Goal: Task Accomplishment & Management: Use online tool/utility

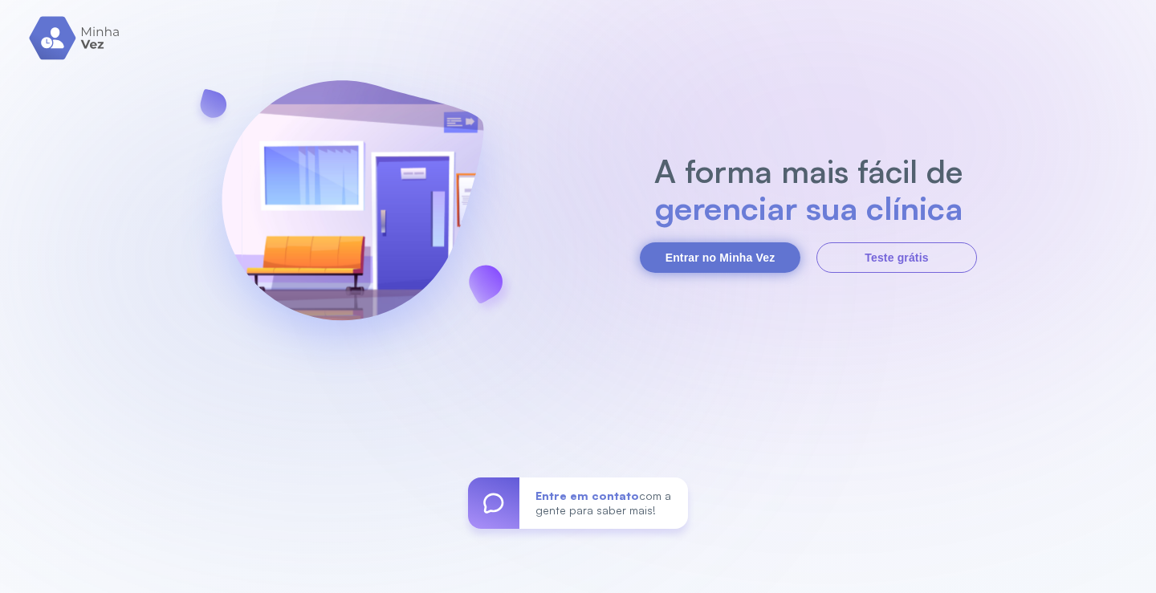
click at [730, 258] on button "Entrar no Minha Vez" at bounding box center [720, 257] width 161 height 31
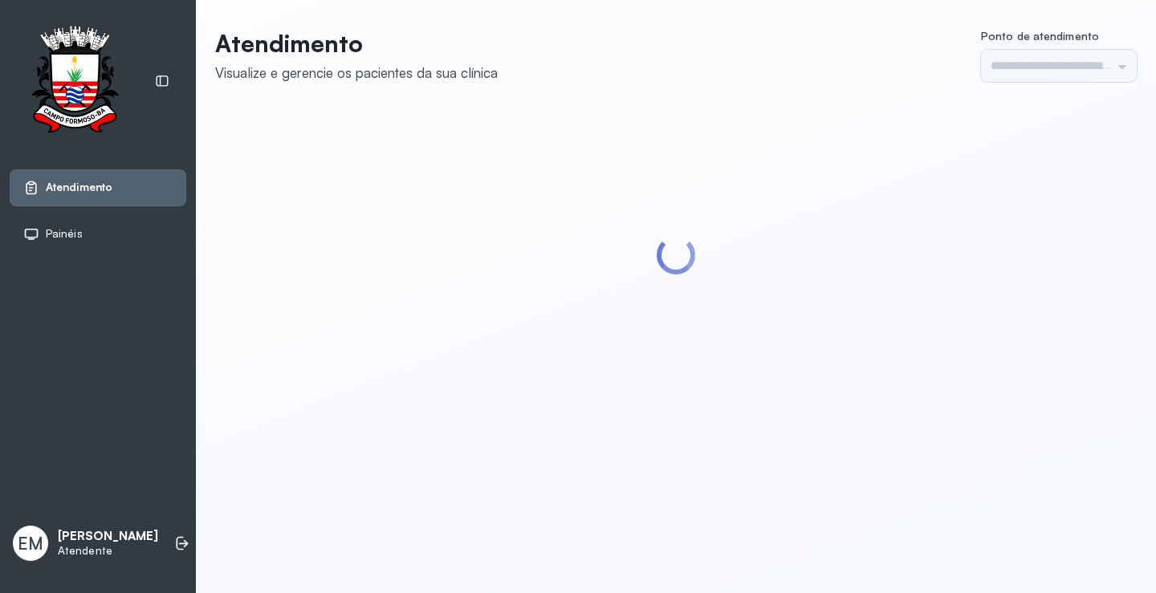
type input "*********"
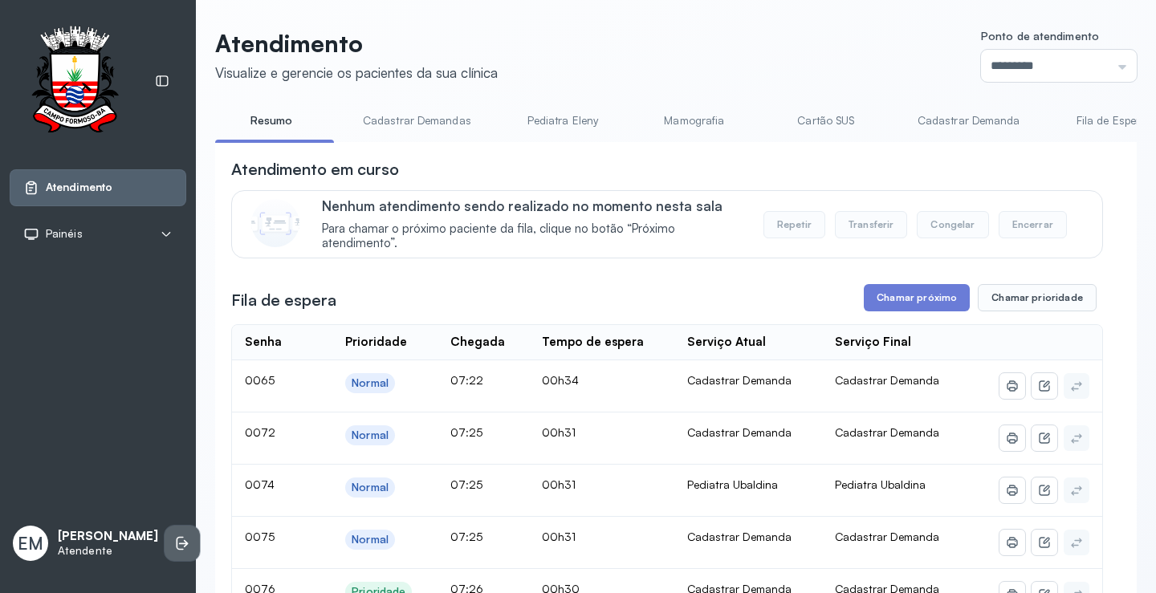
click at [174, 538] on icon at bounding box center [182, 543] width 16 height 16
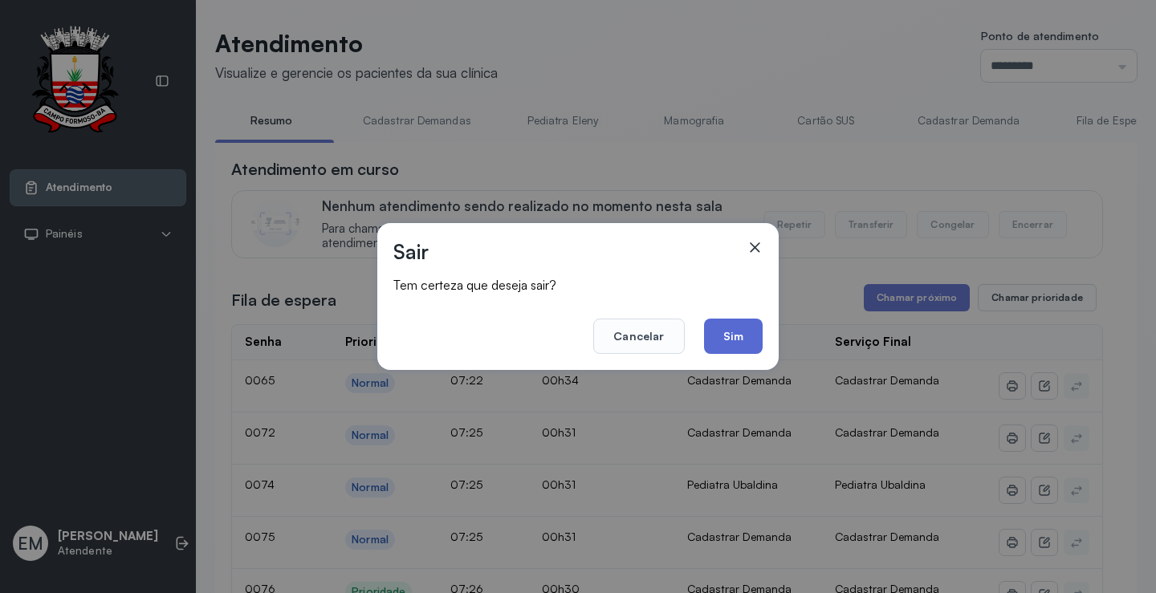
click at [726, 337] on button "Sim" at bounding box center [733, 336] width 59 height 35
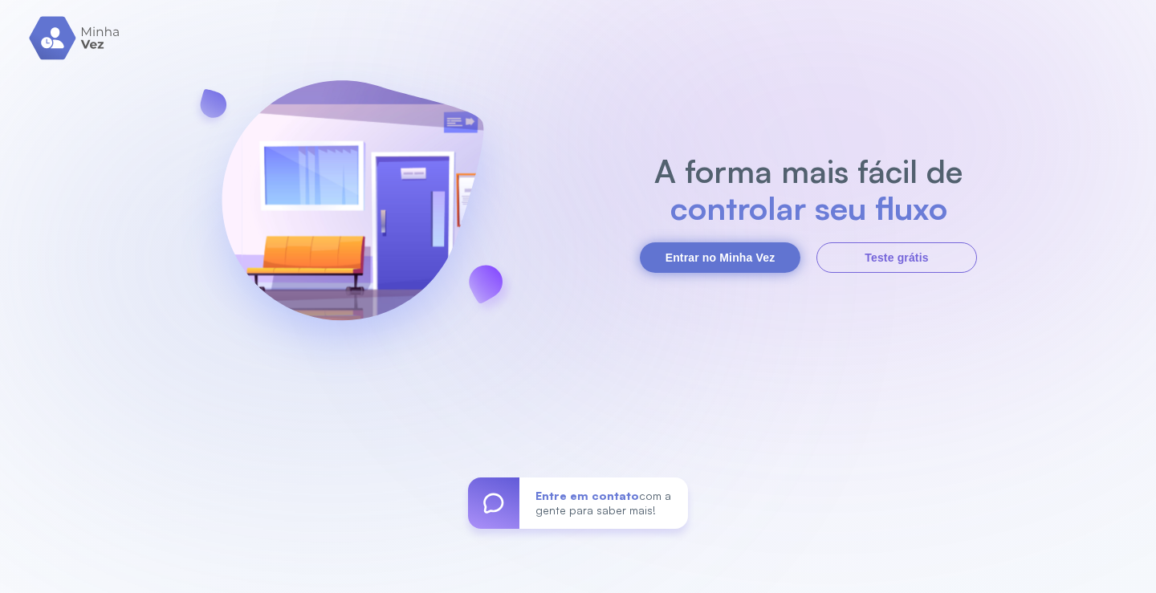
click at [670, 262] on button "Entrar no Minha Vez" at bounding box center [720, 257] width 161 height 31
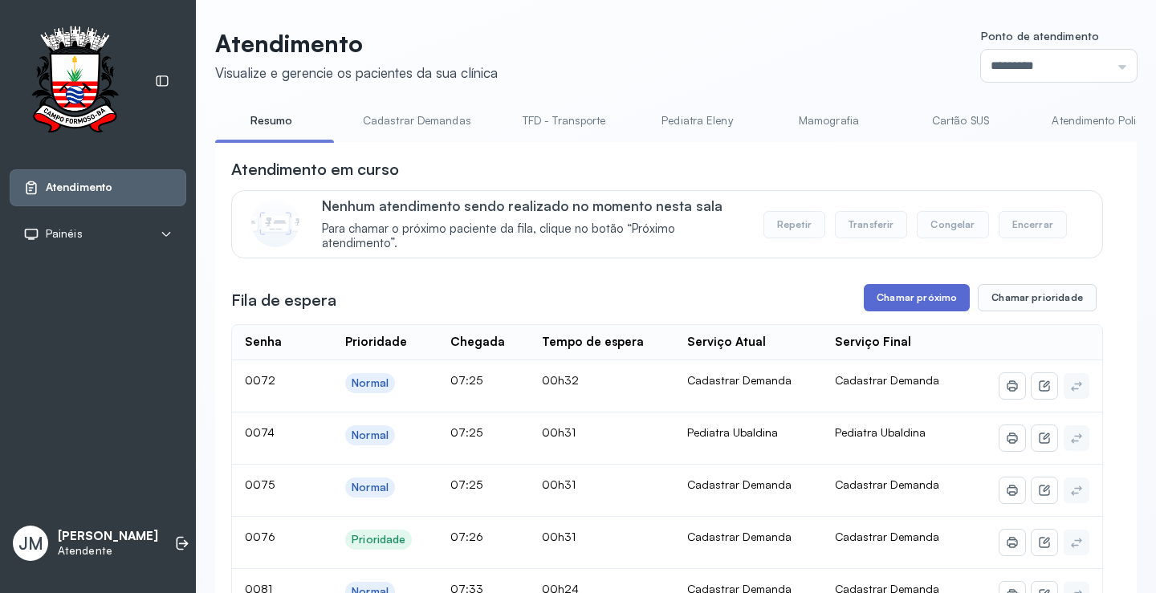
click at [889, 298] on button "Chamar próximo" at bounding box center [917, 297] width 106 height 27
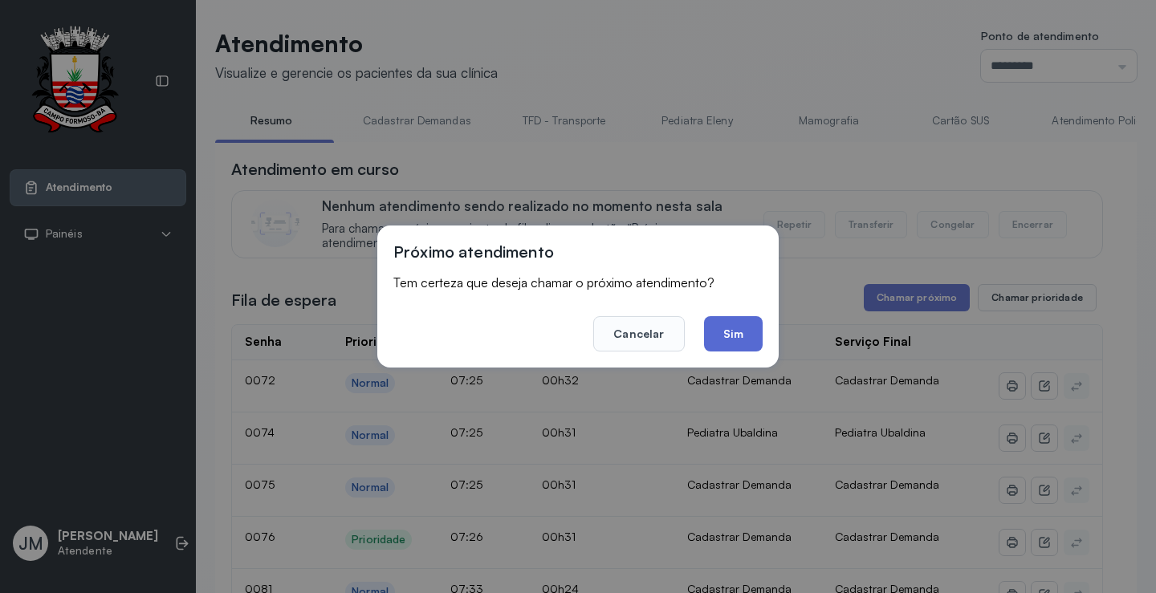
click at [722, 336] on button "Sim" at bounding box center [733, 333] width 59 height 35
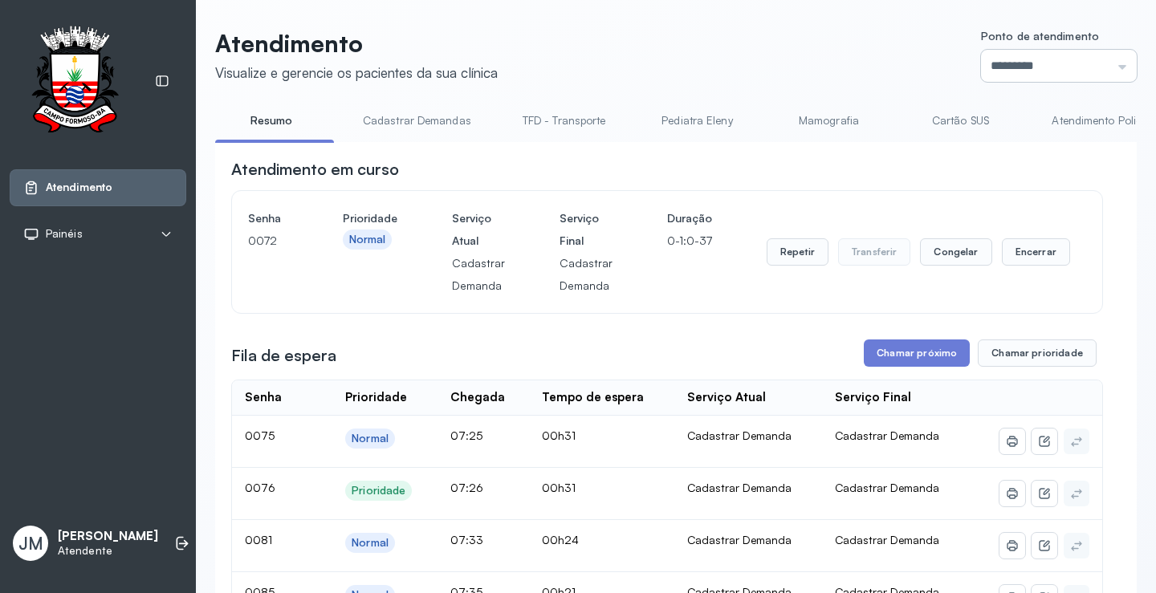
click at [1046, 67] on input "*********" at bounding box center [1059, 66] width 156 height 32
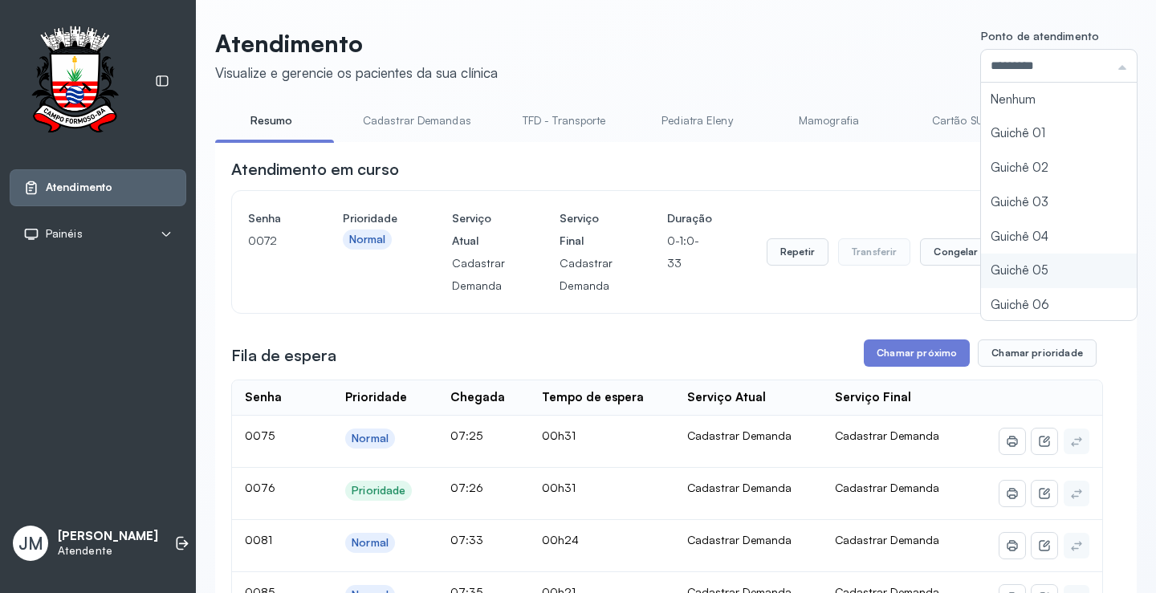
type input "*********"
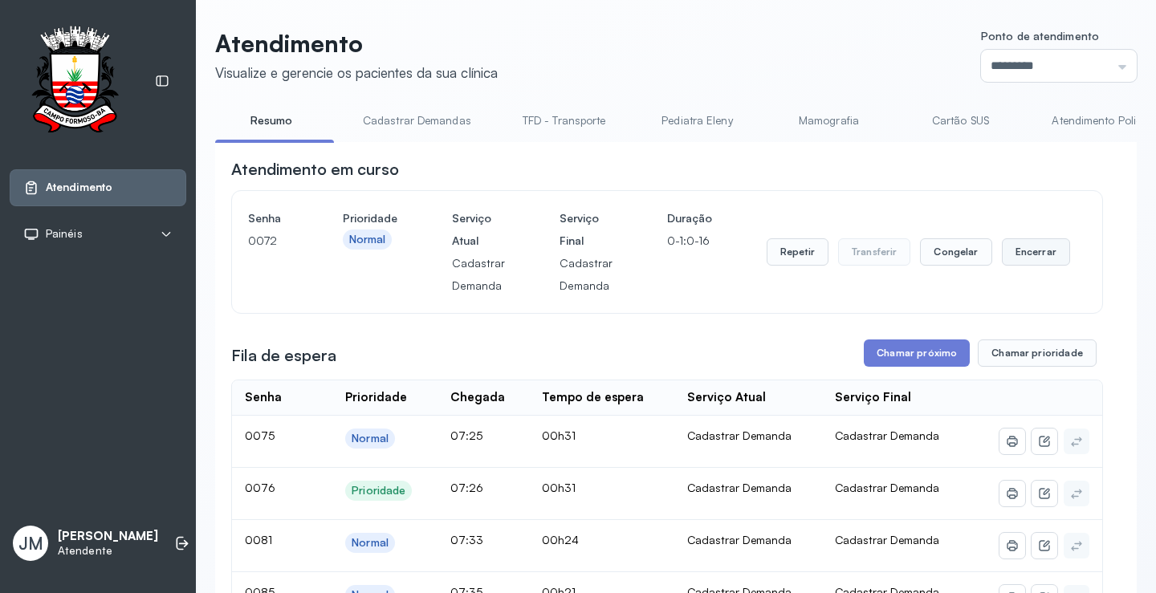
click at [1019, 258] on button "Encerrar" at bounding box center [1036, 251] width 68 height 27
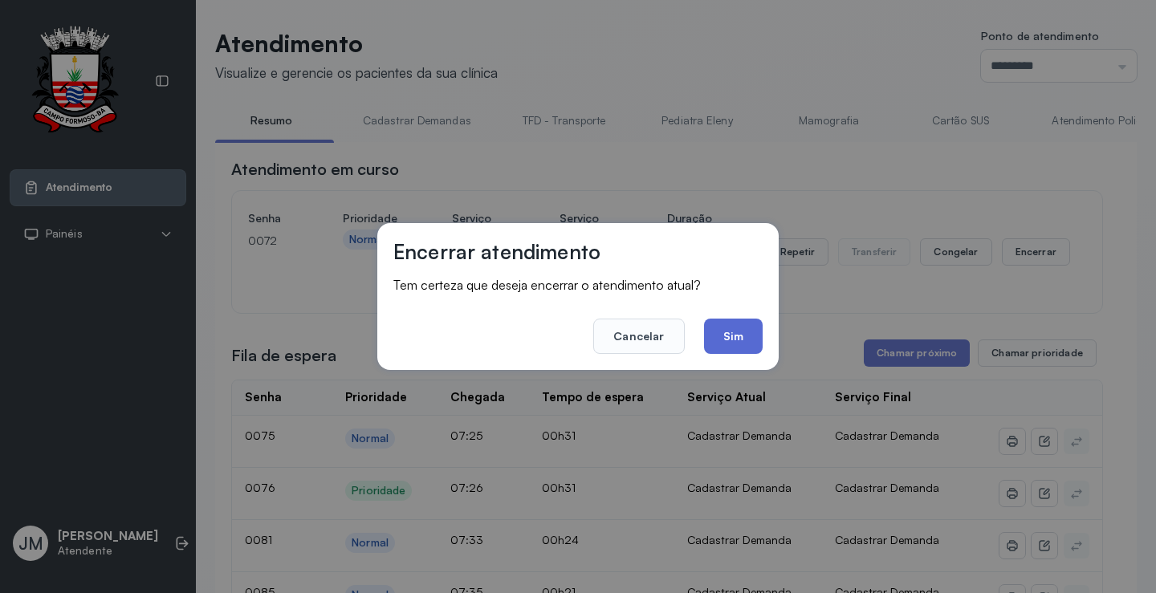
click at [738, 341] on button "Sim" at bounding box center [733, 336] width 59 height 35
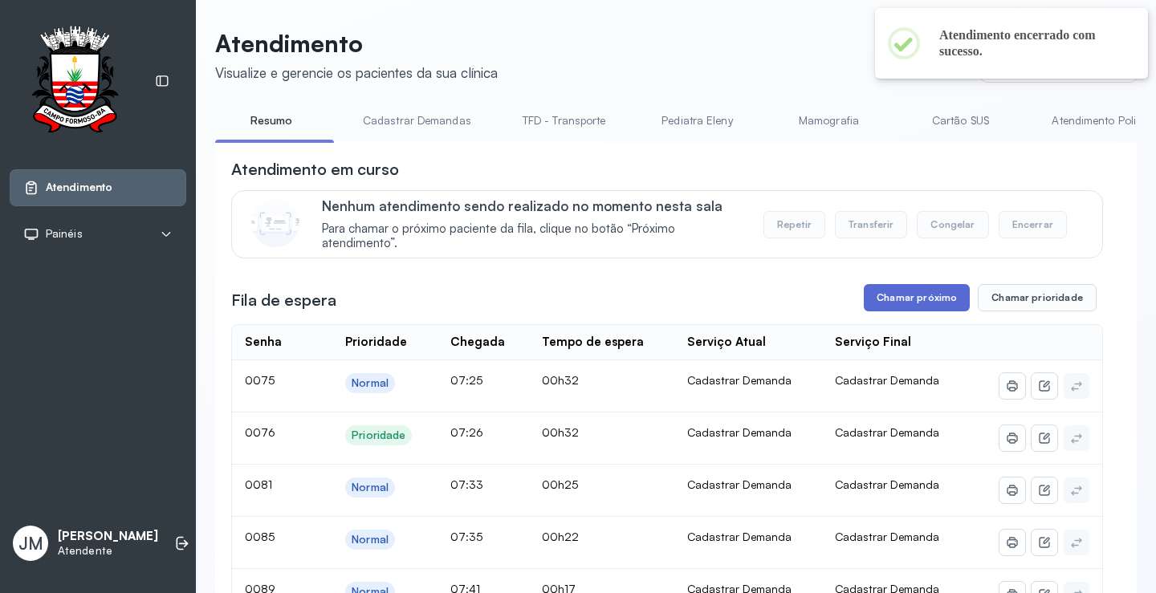
click at [902, 307] on button "Chamar próximo" at bounding box center [917, 297] width 106 height 27
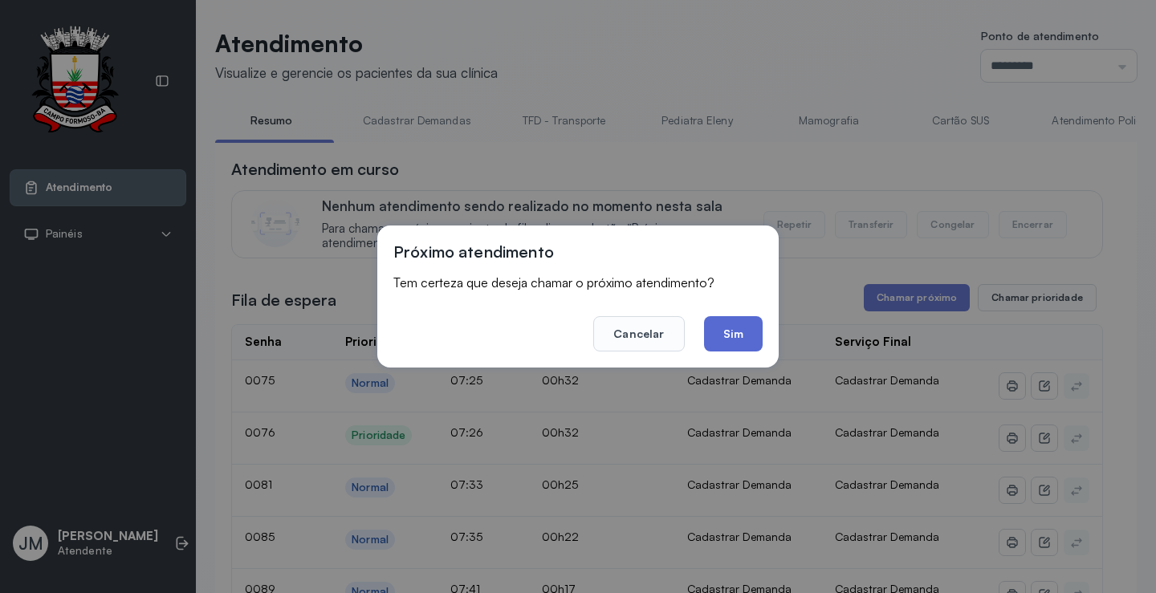
click at [718, 338] on button "Sim" at bounding box center [733, 333] width 59 height 35
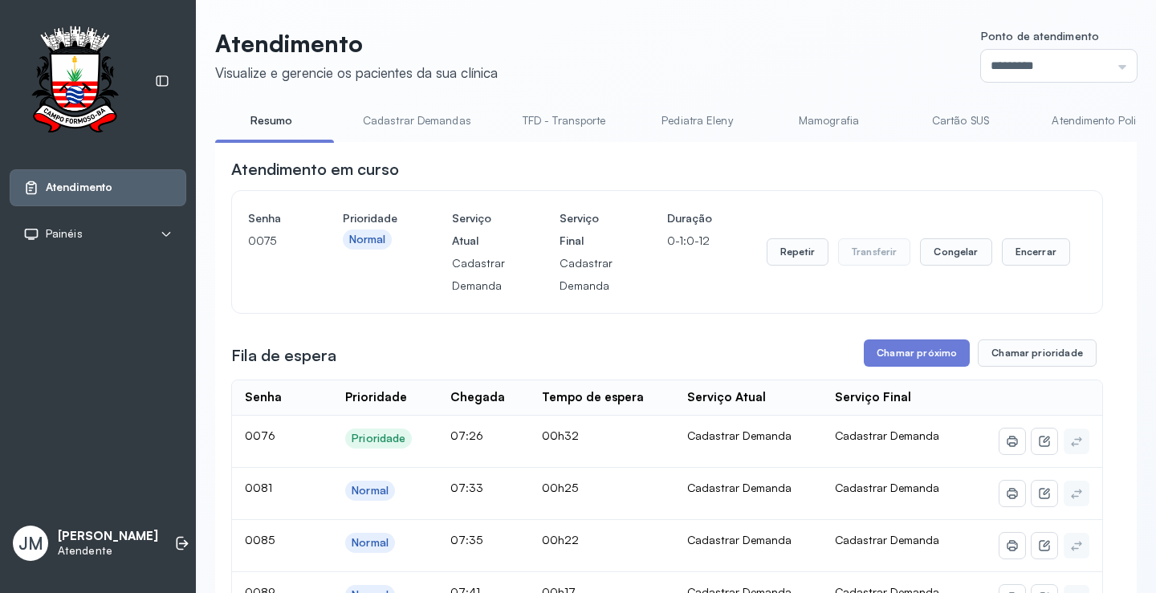
click at [801, 237] on div "Repetir Transferir Congelar Encerrar" at bounding box center [918, 252] width 303 height 90
click at [791, 250] on button "Repetir" at bounding box center [798, 251] width 62 height 27
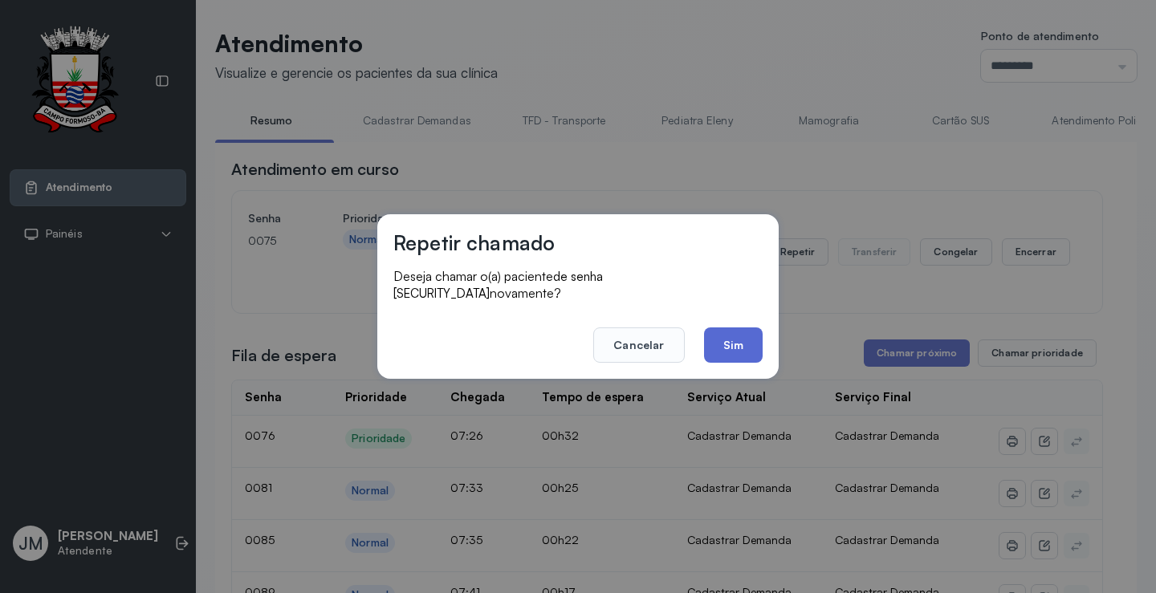
click at [727, 330] on button "Sim" at bounding box center [733, 345] width 59 height 35
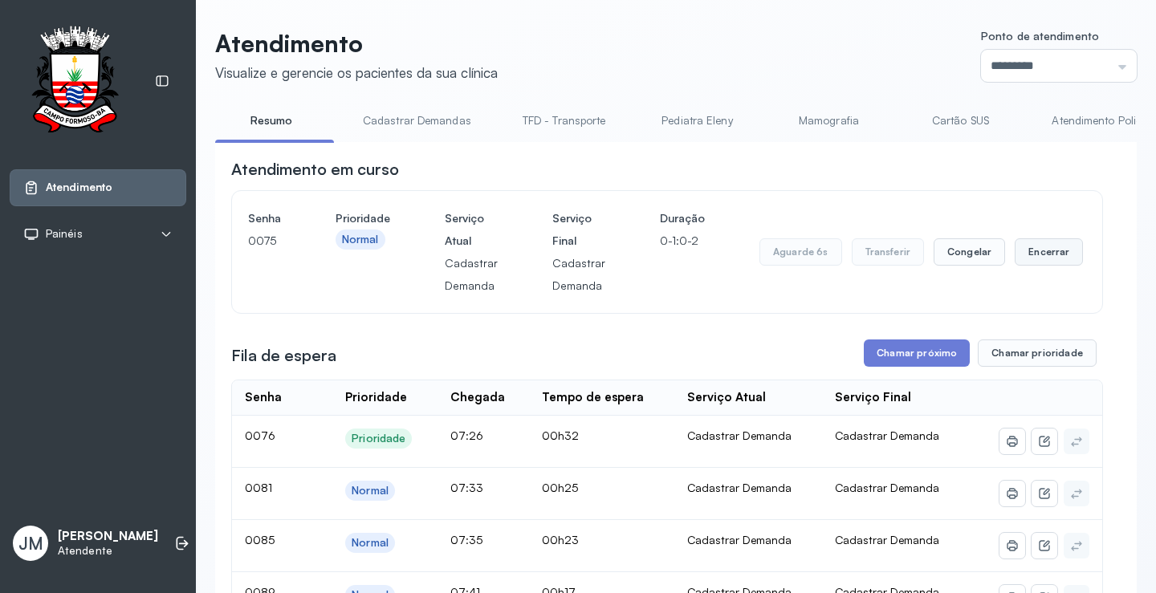
click at [1028, 260] on button "Encerrar" at bounding box center [1049, 251] width 68 height 27
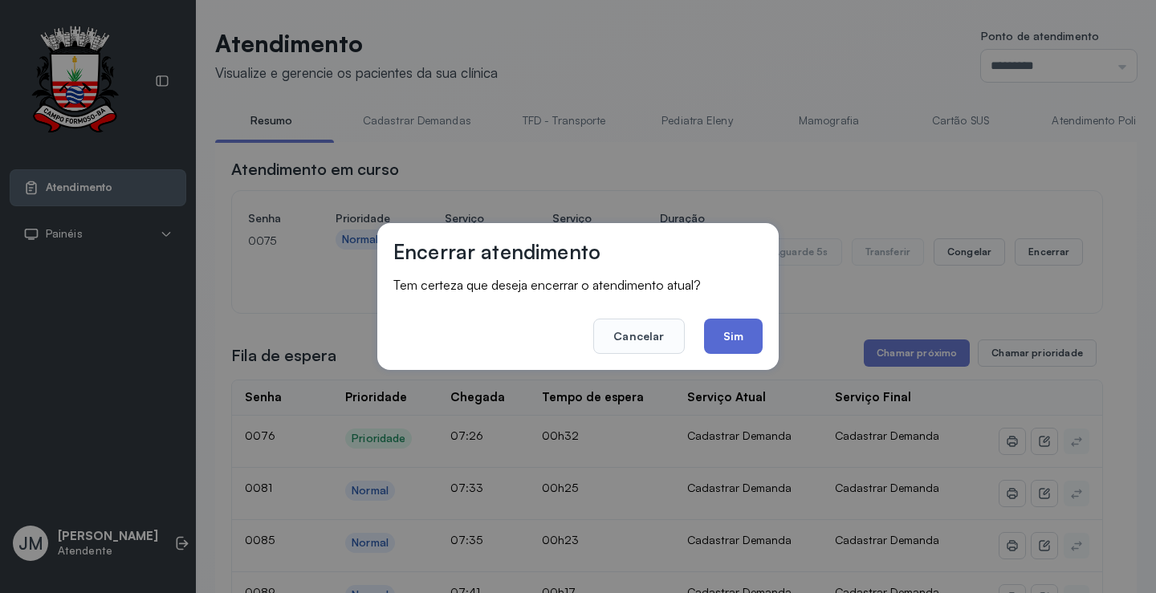
click at [747, 340] on button "Sim" at bounding box center [733, 336] width 59 height 35
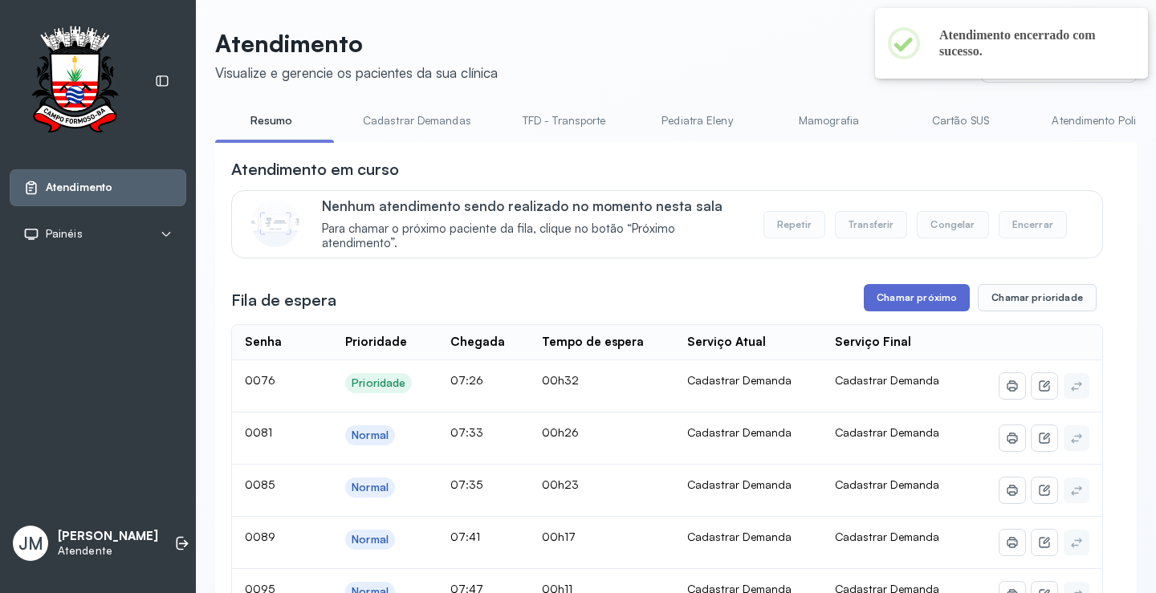
click at [916, 296] on button "Chamar próximo" at bounding box center [917, 297] width 106 height 27
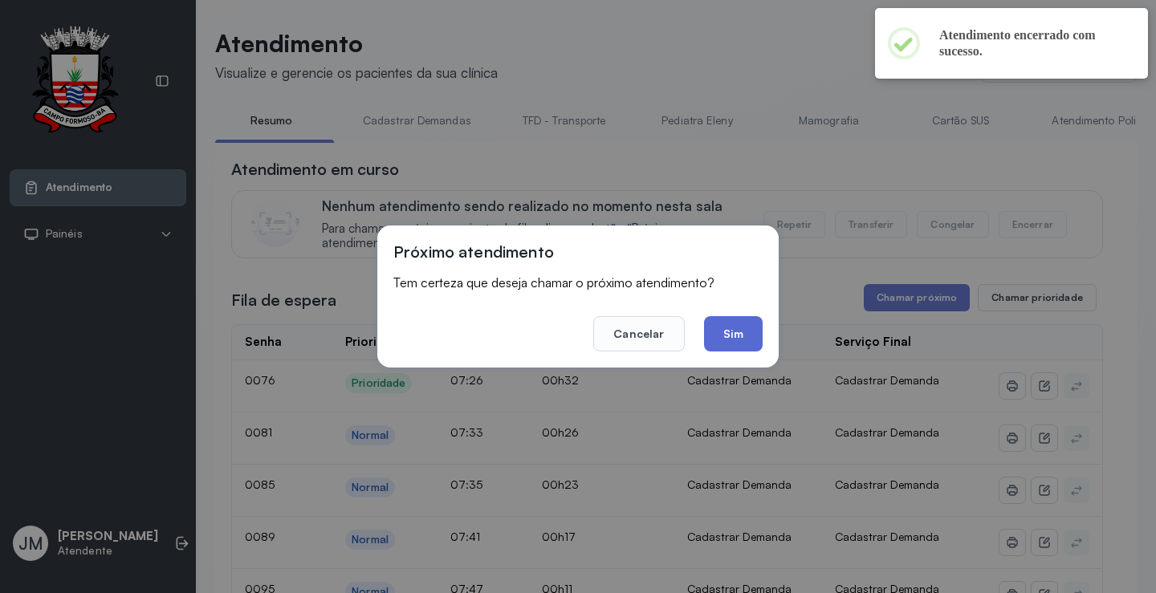
click at [731, 334] on button "Sim" at bounding box center [733, 333] width 59 height 35
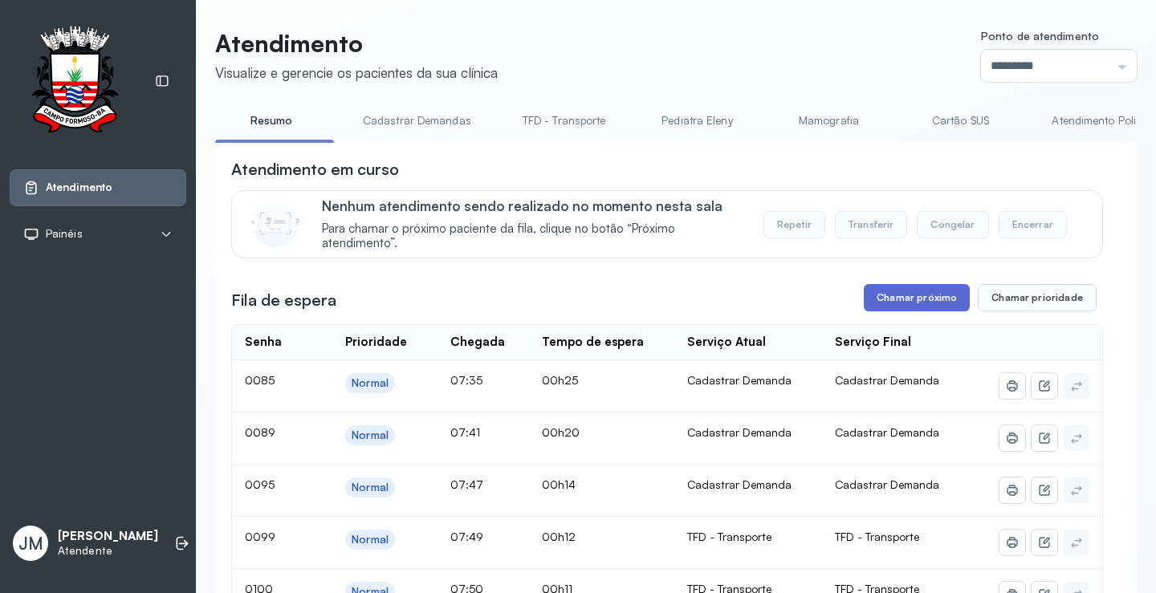
click at [909, 300] on button "Chamar próximo" at bounding box center [917, 297] width 106 height 27
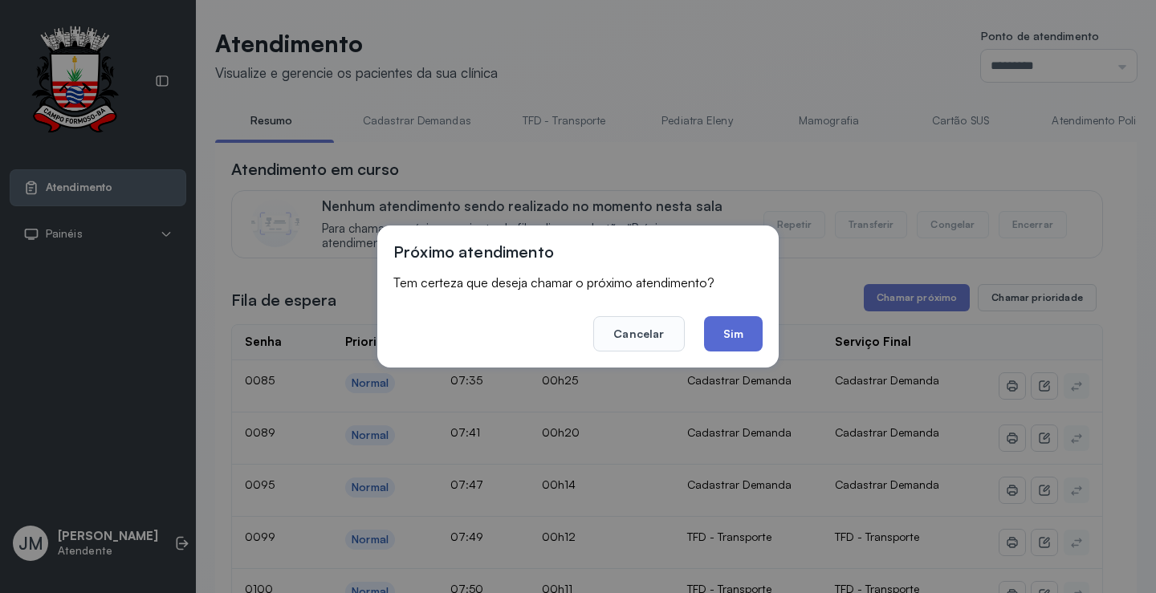
click at [755, 341] on button "Sim" at bounding box center [733, 333] width 59 height 35
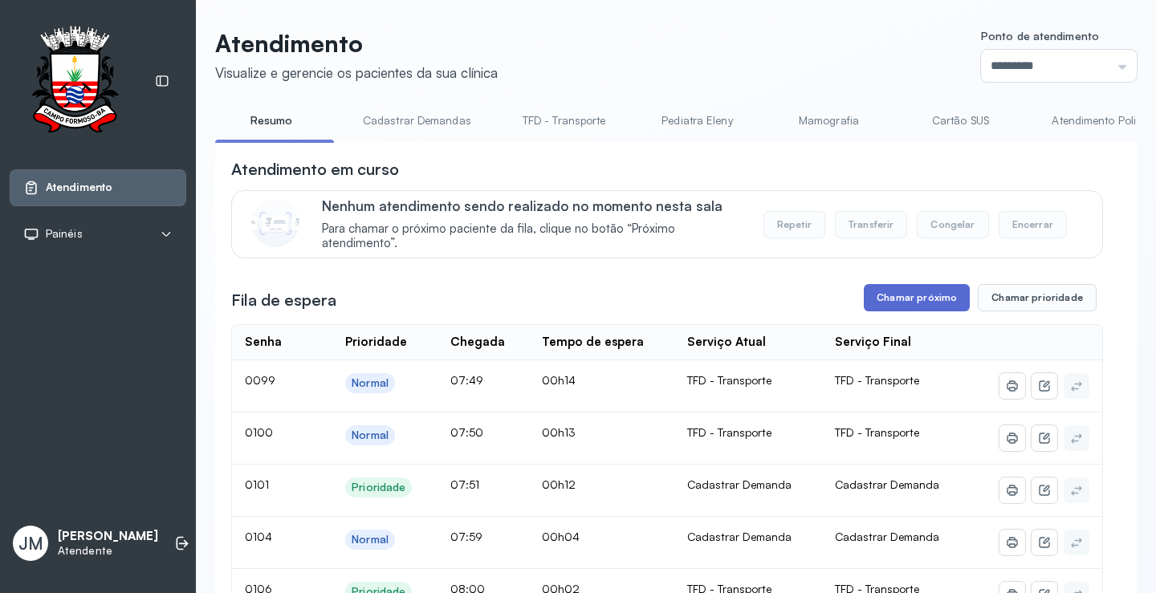
click at [881, 299] on button "Chamar próximo" at bounding box center [917, 297] width 106 height 27
click at [416, 120] on link "Cadastrar Demandas" at bounding box center [417, 121] width 140 height 26
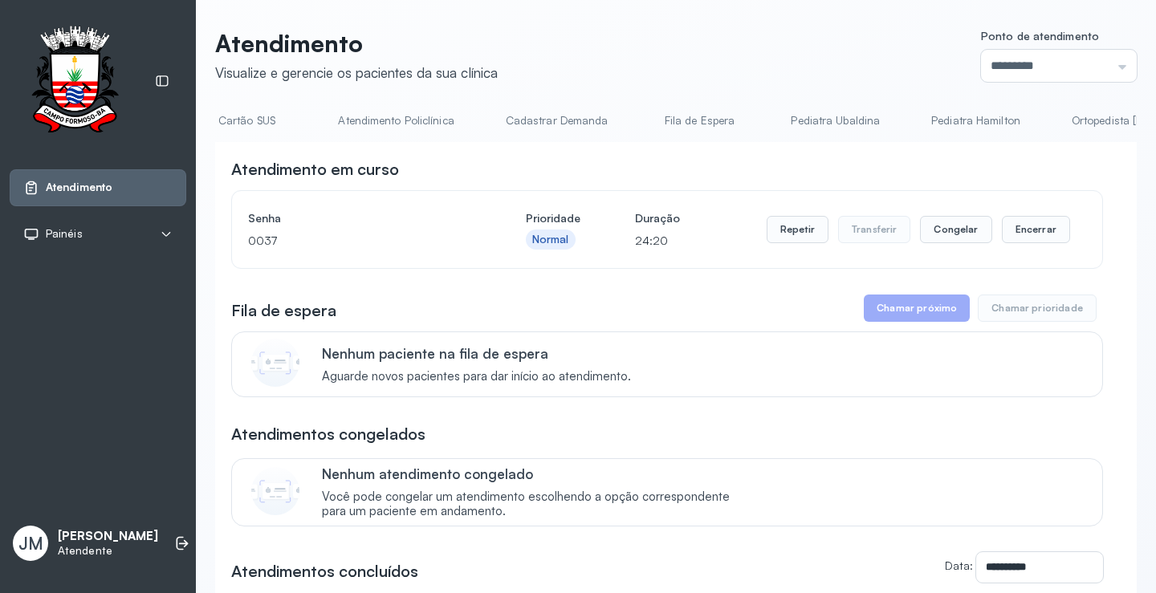
scroll to position [0, 837]
click at [414, 123] on link "Cadastrar Demanda" at bounding box center [435, 121] width 135 height 26
